Goal: Check status: Check status

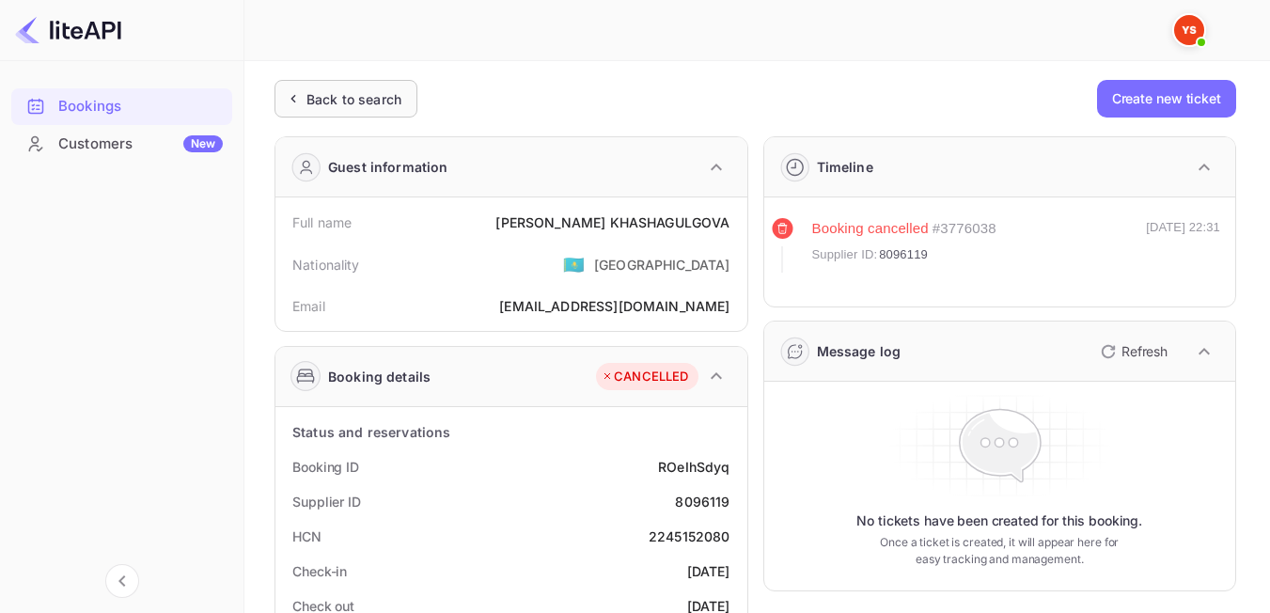
click at [316, 103] on div "Back to search" at bounding box center [353, 99] width 95 height 20
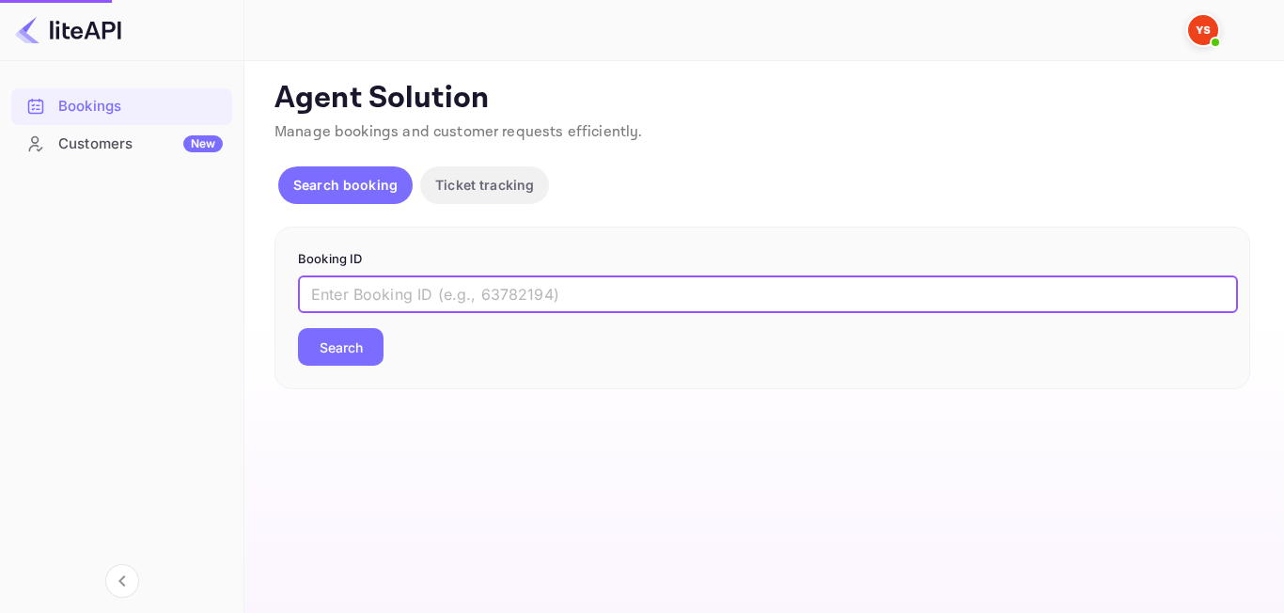
paste input "9116546"
type input "9116546"
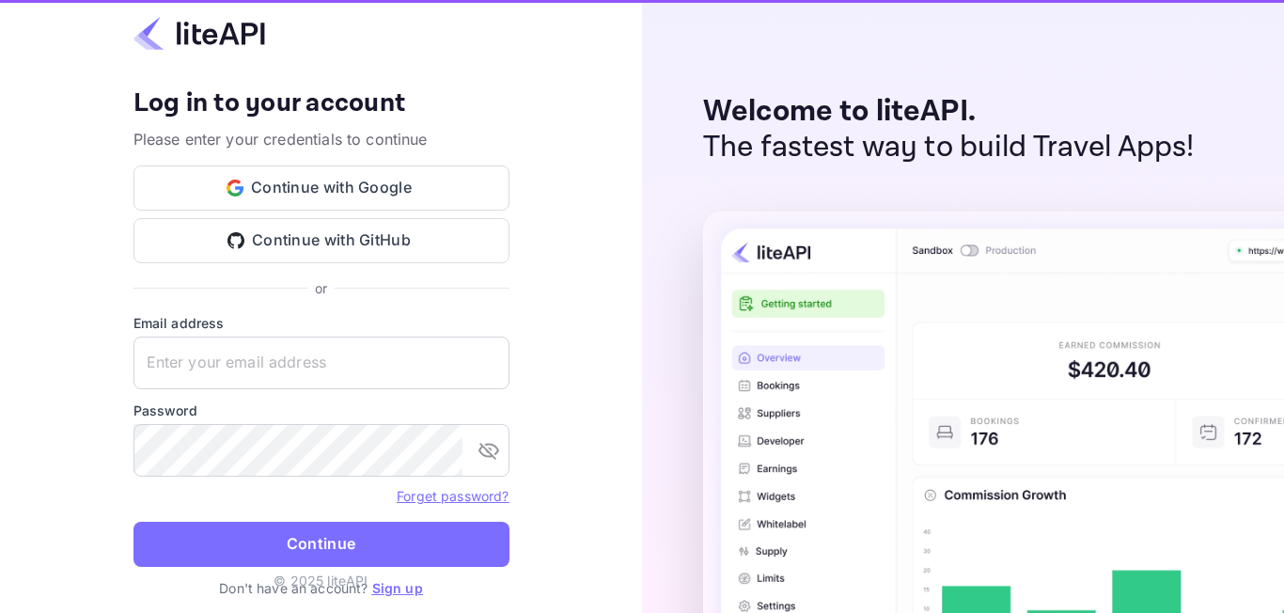
type input "[EMAIL_ADDRESS][DOMAIN_NAME]"
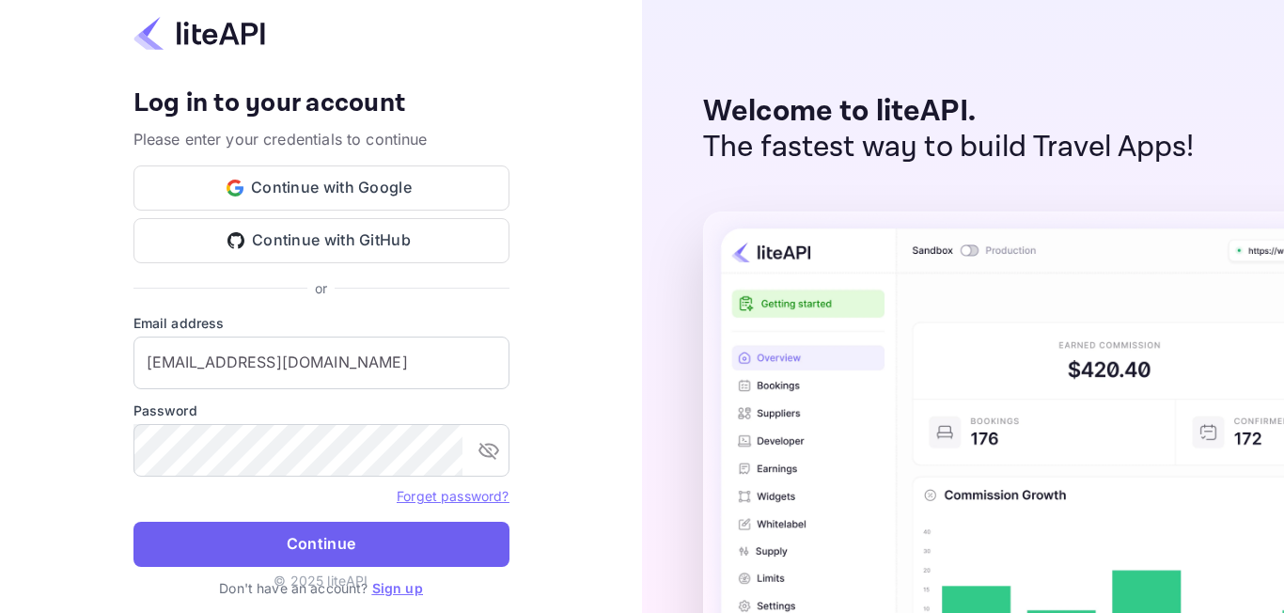
click at [294, 548] on button "Continue" at bounding box center [321, 544] width 376 height 45
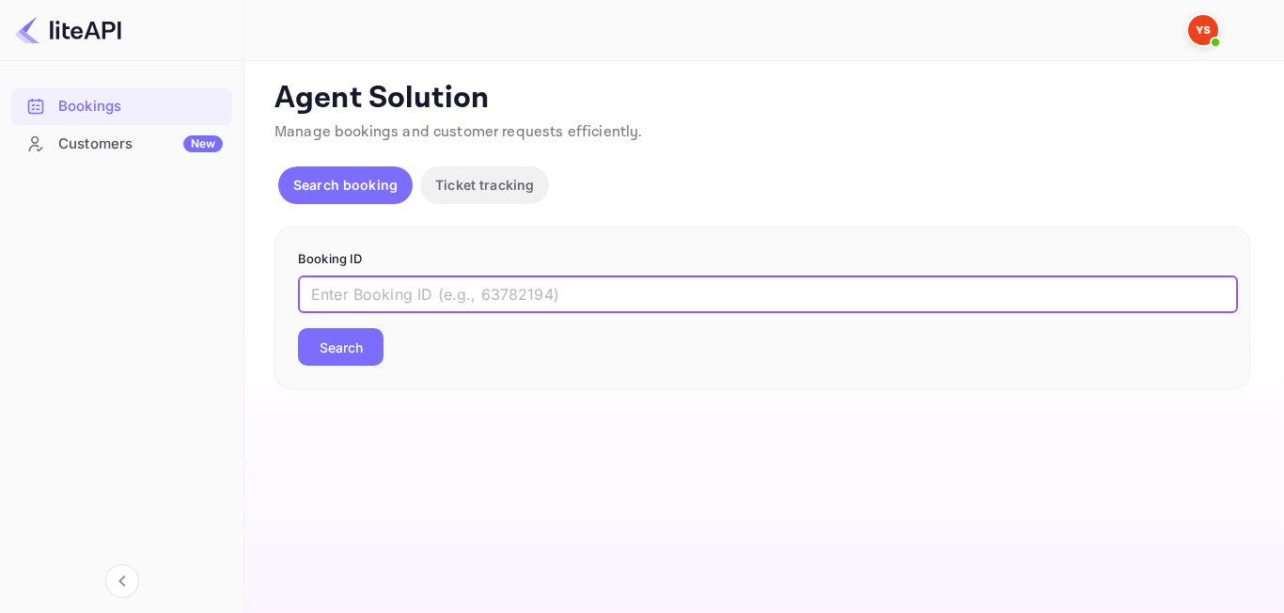
paste input "9116546"
type input "9116546"
click at [358, 366] on button "Search" at bounding box center [341, 347] width 86 height 38
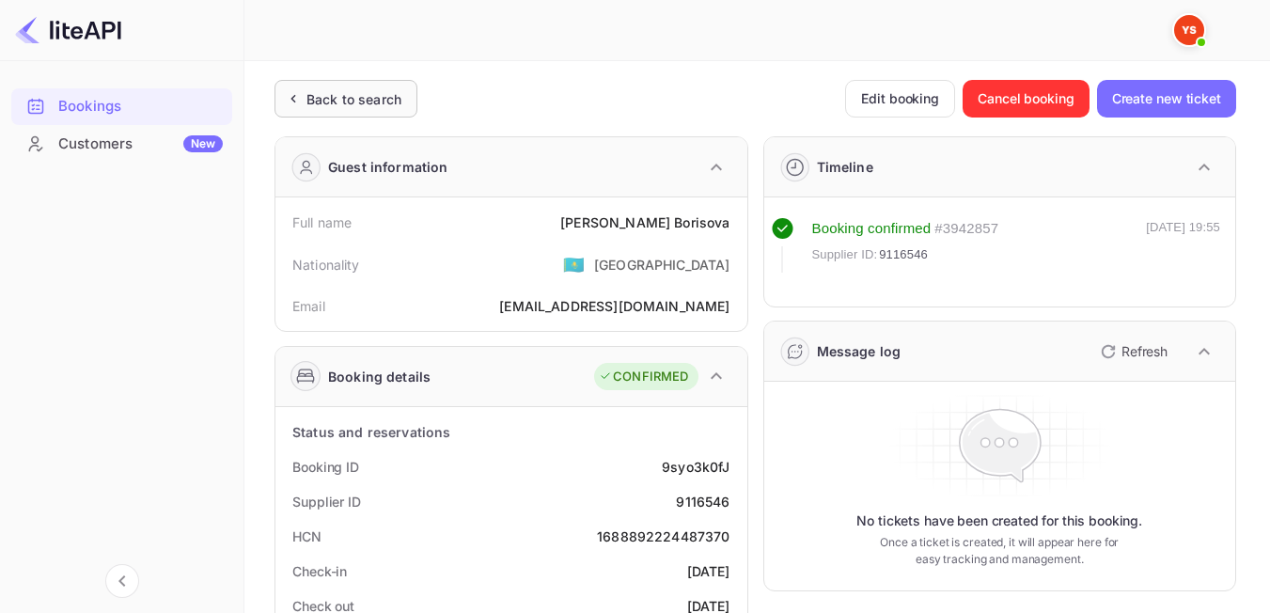
click at [333, 94] on div "Back to search" at bounding box center [353, 99] width 95 height 20
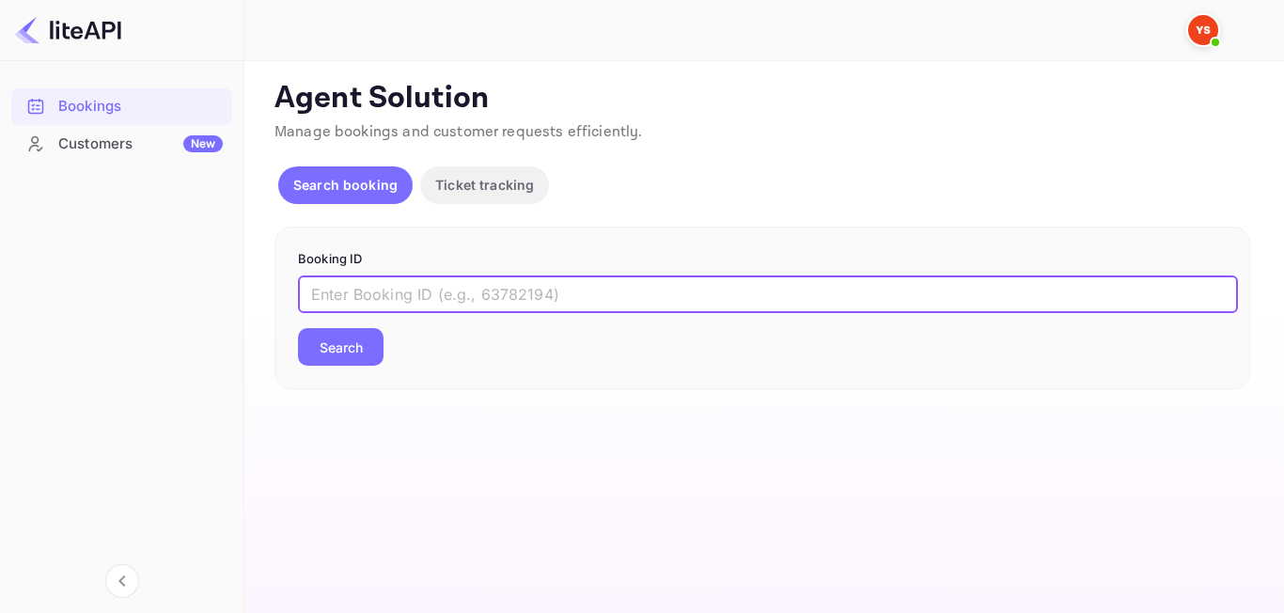
paste input "7643823"
type input "7643823"
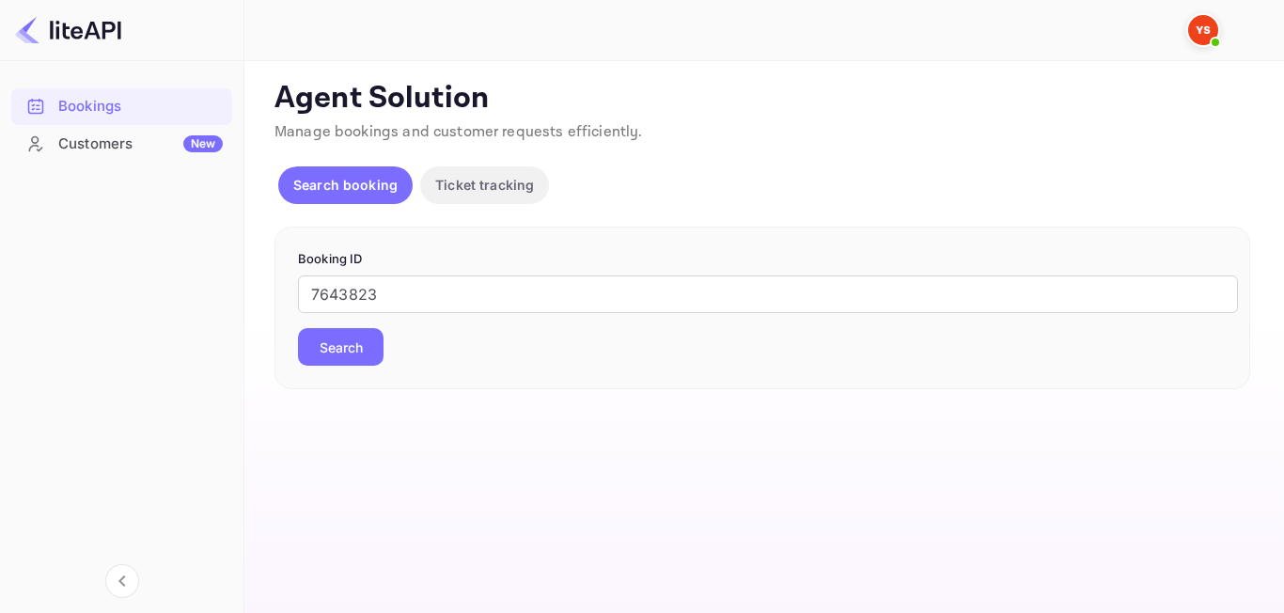
click at [362, 346] on button "Search" at bounding box center [341, 347] width 86 height 38
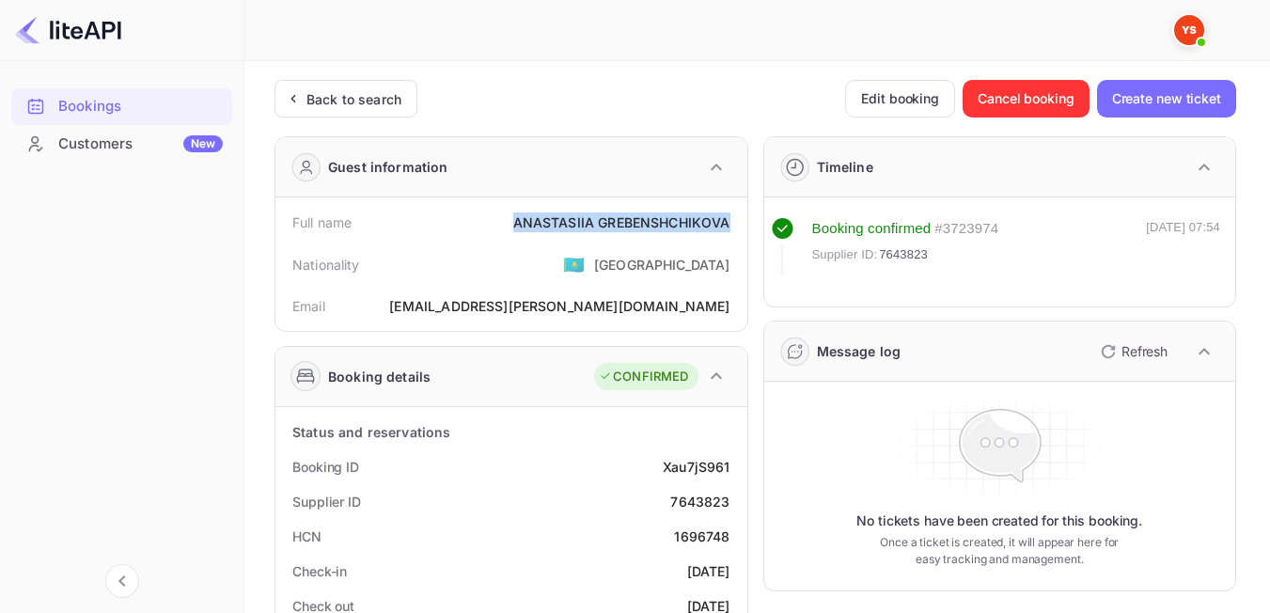
drag, startPoint x: 482, startPoint y: 217, endPoint x: 728, endPoint y: 224, distance: 246.4
click at [728, 224] on div "Full name ANASTASIIA GREBENSHCHIKOVA" at bounding box center [511, 222] width 457 height 35
click at [545, 281] on div "Nationality 🇰🇿 Kazakhstan" at bounding box center [511, 264] width 457 height 49
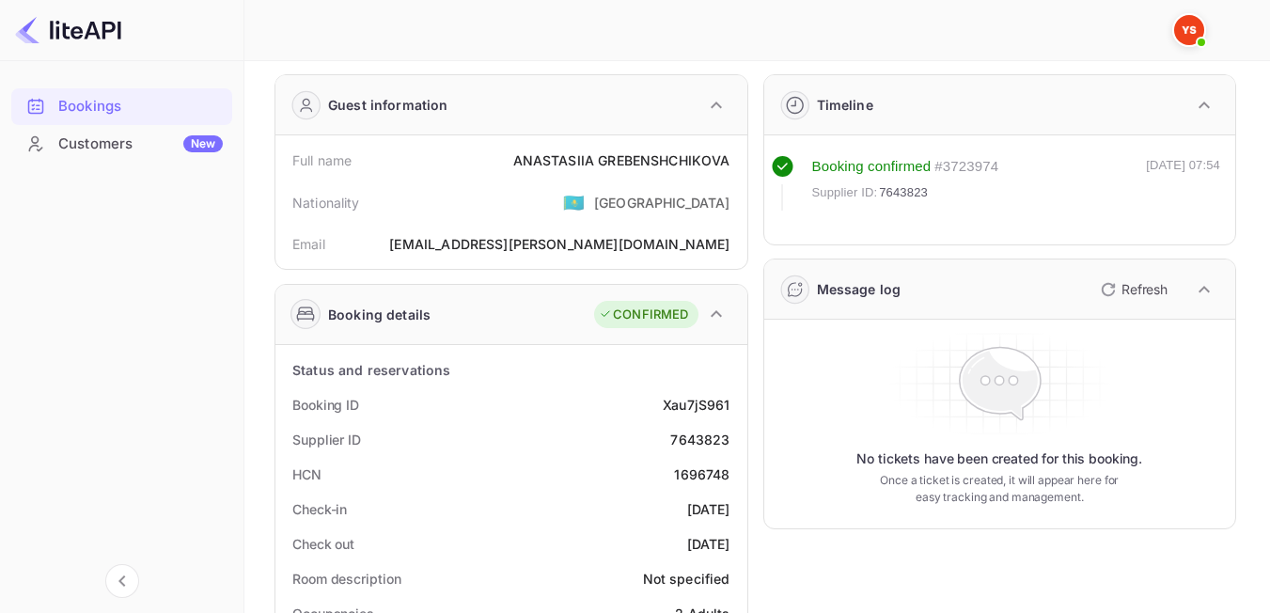
scroll to position [94, 0]
